Goal: Find specific fact

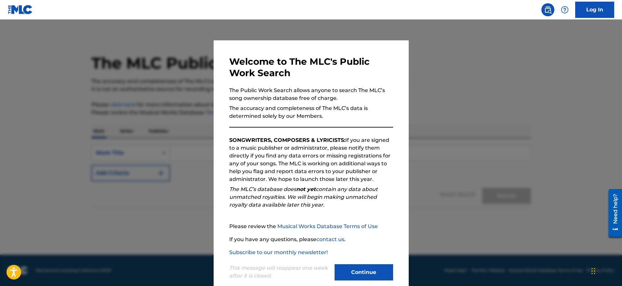
click at [365, 275] on button "Continue" at bounding box center [364, 272] width 59 height 16
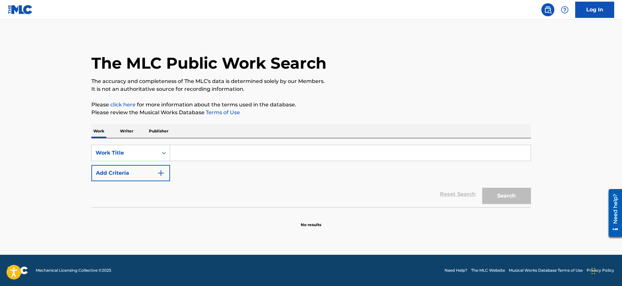
click at [225, 154] on input "Search Form" at bounding box center [350, 153] width 361 height 16
type input "million of scarlet roses"
click at [482, 188] on button "Search" at bounding box center [506, 196] width 49 height 16
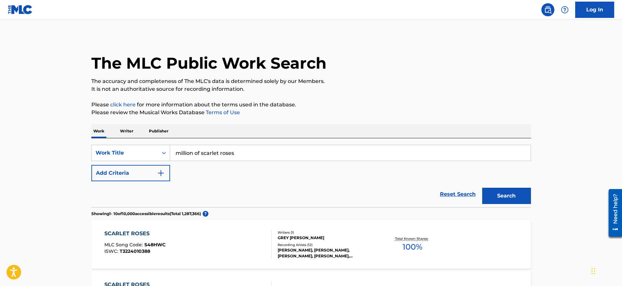
click at [162, 174] on img "Search Form" at bounding box center [161, 173] width 8 height 8
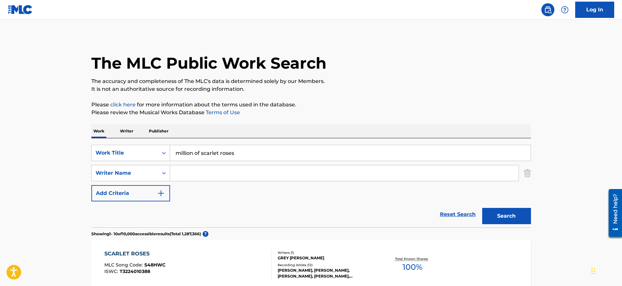
click at [196, 172] on input "Search Form" at bounding box center [344, 173] width 349 height 16
type input "[PERSON_NAME]"
click at [197, 185] on strong "raimonds" at bounding box center [189, 187] width 26 height 6
click at [517, 217] on button "Search" at bounding box center [506, 216] width 49 height 16
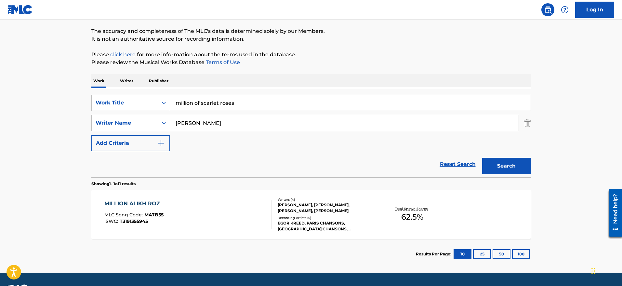
scroll to position [50, 0]
click at [342, 204] on div "[PERSON_NAME], [PERSON_NAME], [PERSON_NAME], [PERSON_NAME]" at bounding box center [327, 208] width 98 height 12
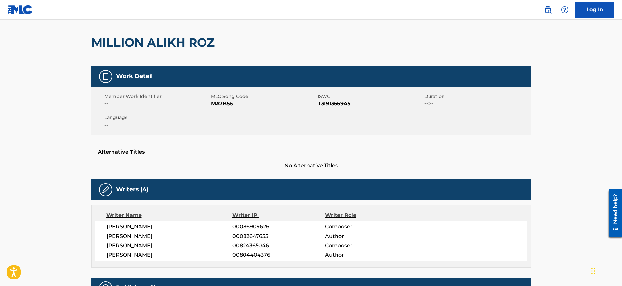
scroll to position [47, 0]
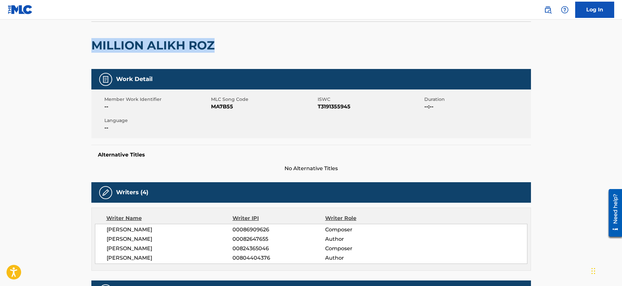
drag, startPoint x: 93, startPoint y: 44, endPoint x: 221, endPoint y: 48, distance: 128.2
click at [221, 47] on div "MILLION ALIKH ROZ" at bounding box center [311, 45] width 440 height 48
copy h2 "MILLION ALIKH ROZ"
